Goal: Task Accomplishment & Management: Manage account settings

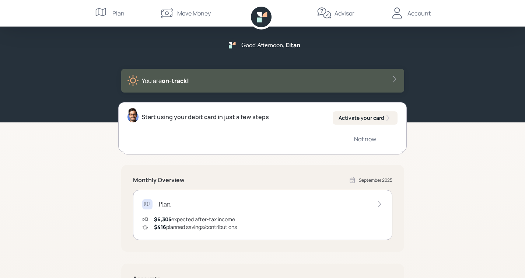
click at [421, 8] on div "Account" at bounding box center [410, 13] width 41 height 27
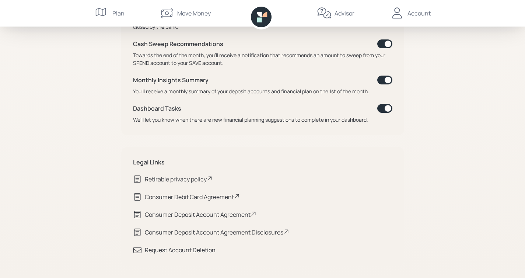
scroll to position [95, 0]
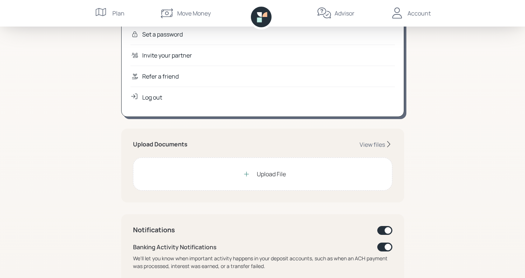
click at [160, 95] on div "Log out" at bounding box center [152, 97] width 20 height 9
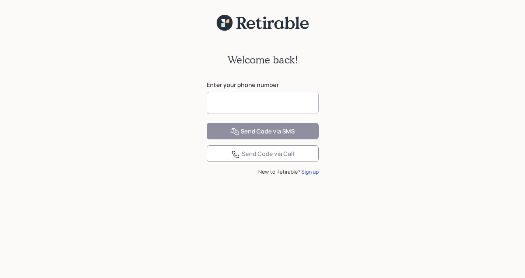
click at [233, 104] on input at bounding box center [263, 103] width 112 height 22
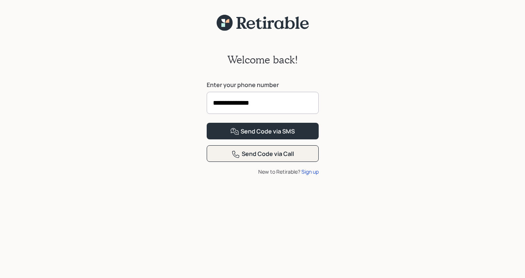
type input "**********"
click at [268, 158] on div "Send Code via Call" at bounding box center [262, 154] width 63 height 9
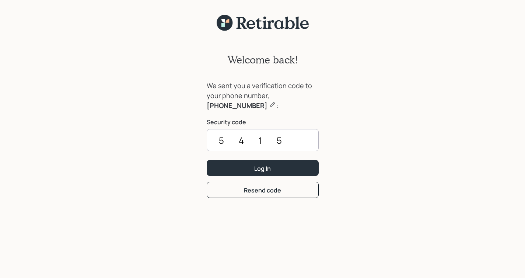
type input "5415"
click at [207, 160] on button "Log In" at bounding box center [263, 168] width 112 height 16
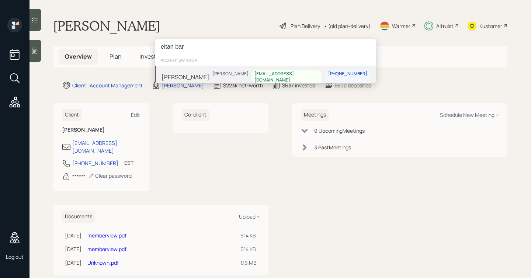
type input "eitan bar"
